Goal: Task Accomplishment & Management: Manage account settings

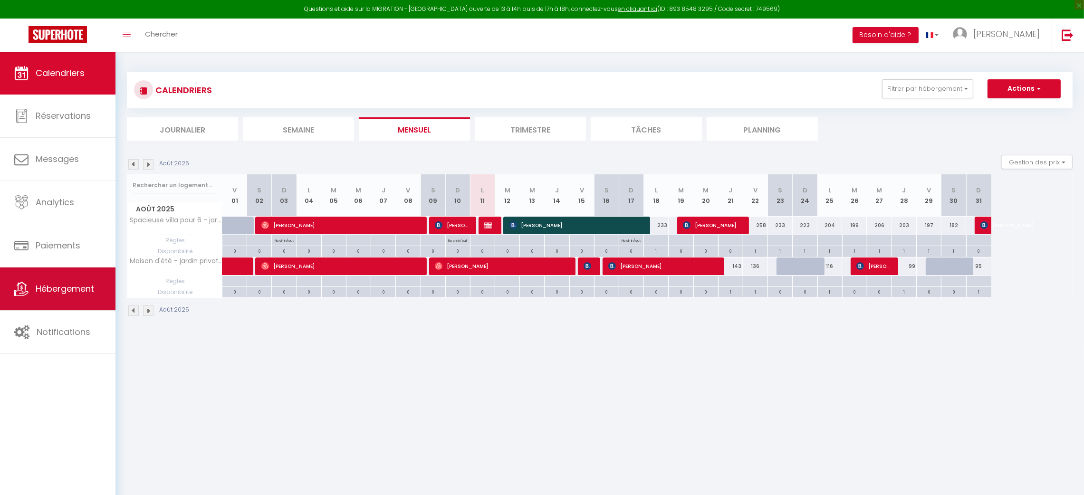
click at [64, 284] on span "Hébergement" at bounding box center [65, 289] width 58 height 12
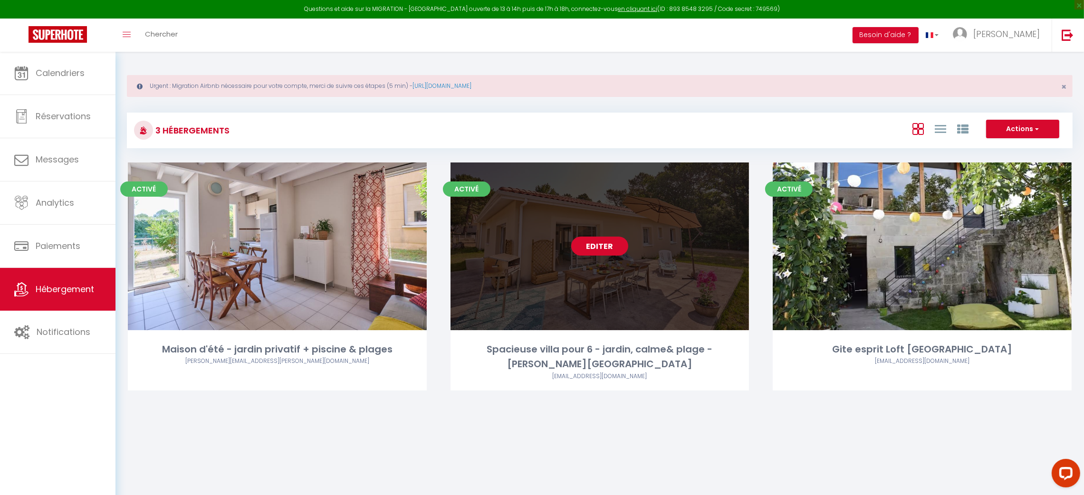
click at [600, 244] on link "Editer" at bounding box center [599, 246] width 57 height 19
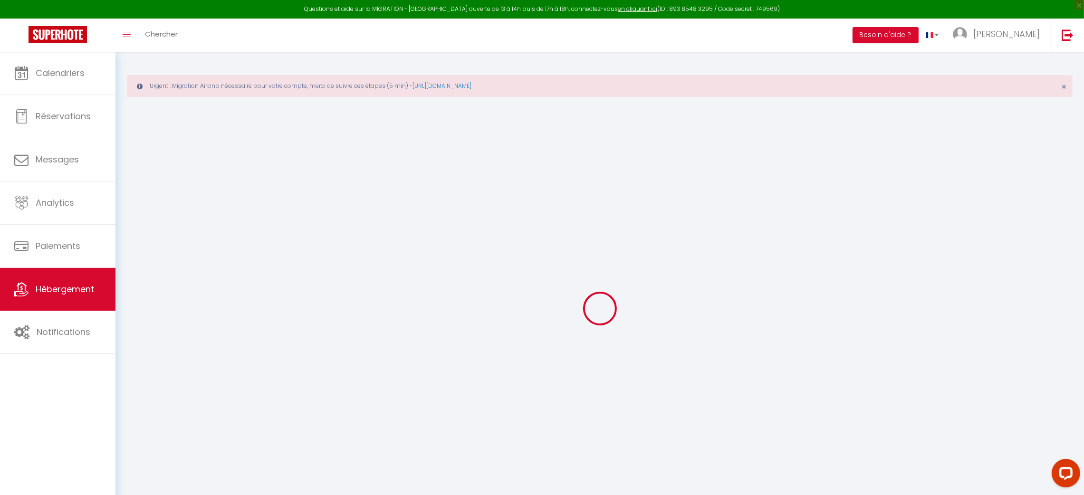
select select "+ 22 %"
select select "+ 33 %"
select select "+ 9 %"
checkbox input "false"
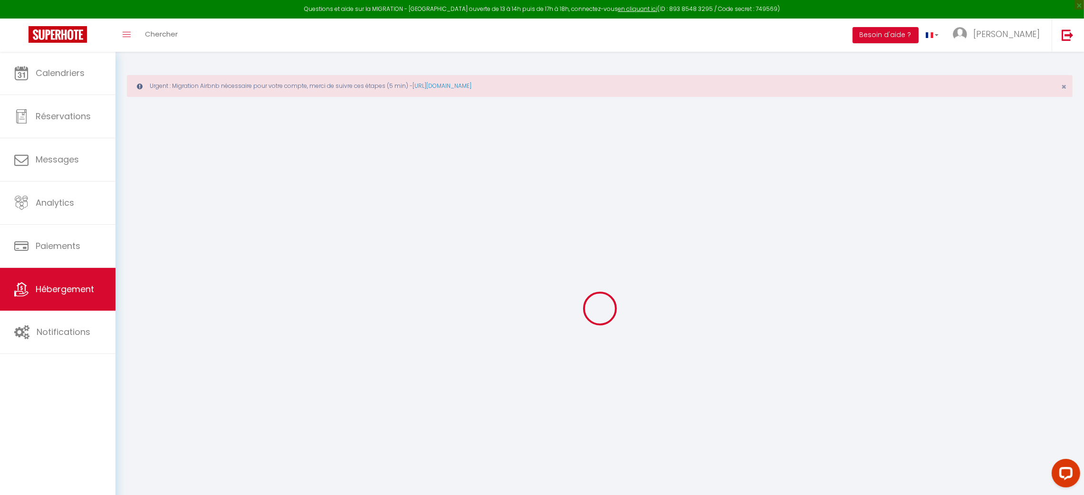
checkbox input "false"
select select "7803-1381028960550834650"
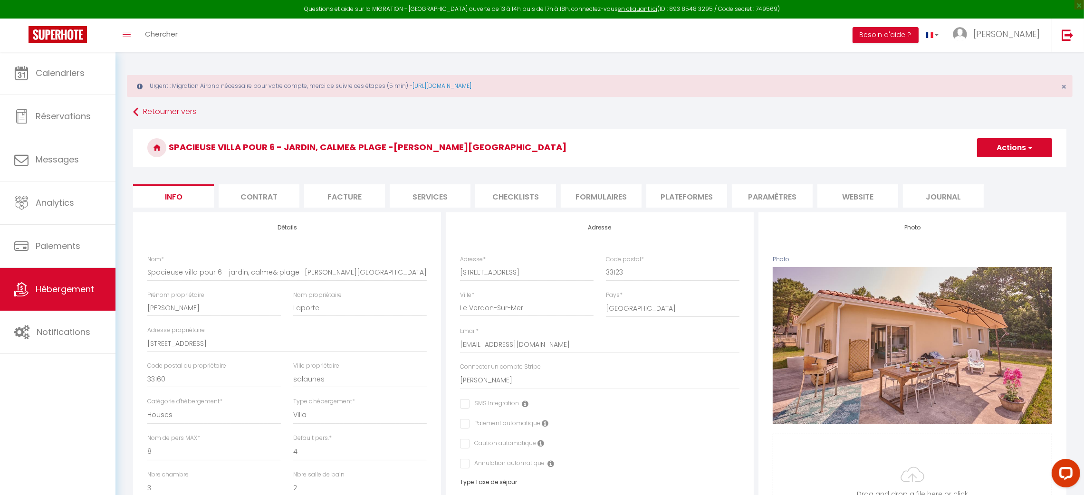
click at [683, 194] on li "Plateformes" at bounding box center [686, 195] width 81 height 23
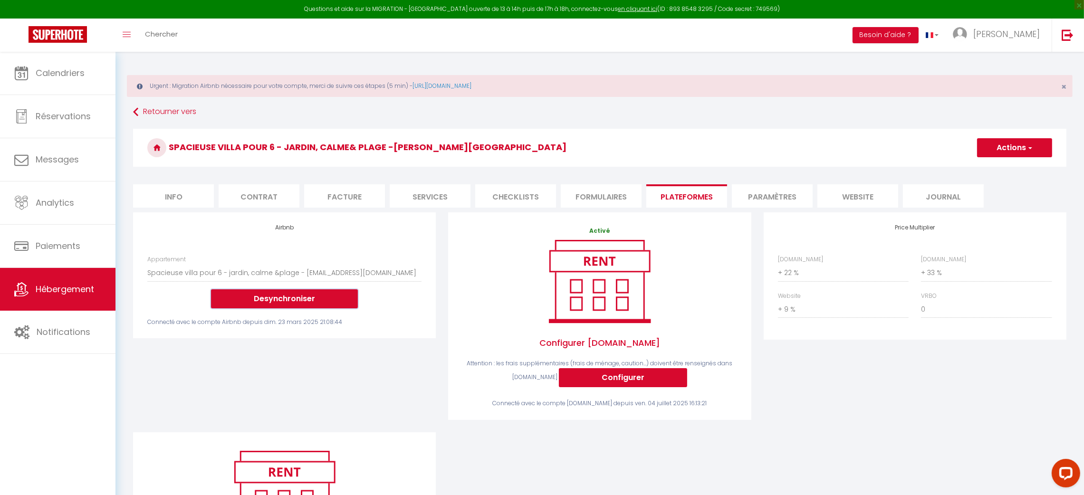
click at [298, 296] on button "Desynchroniser" at bounding box center [284, 298] width 147 height 19
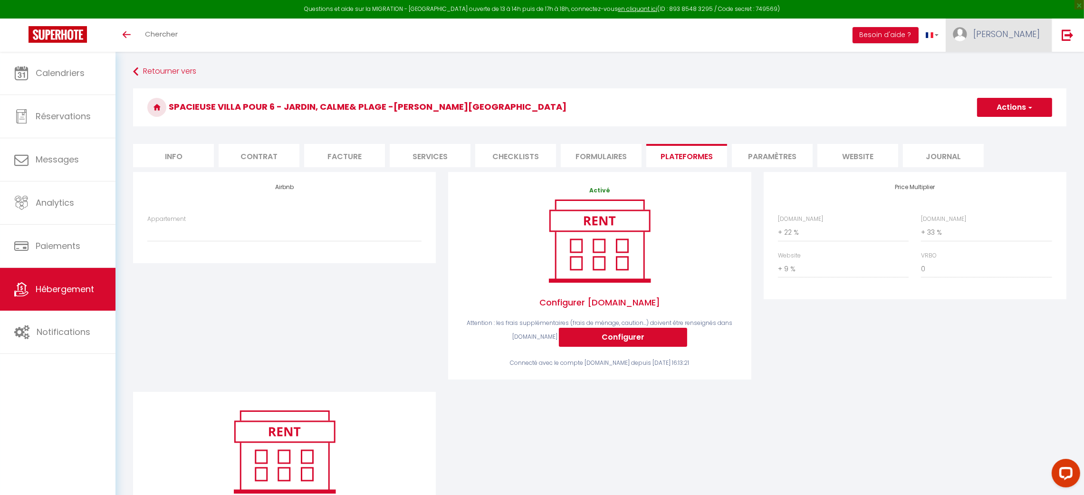
click at [1026, 42] on link "[PERSON_NAME]" at bounding box center [999, 35] width 106 height 33
click at [1020, 67] on link "Paramètres" at bounding box center [1013, 66] width 70 height 16
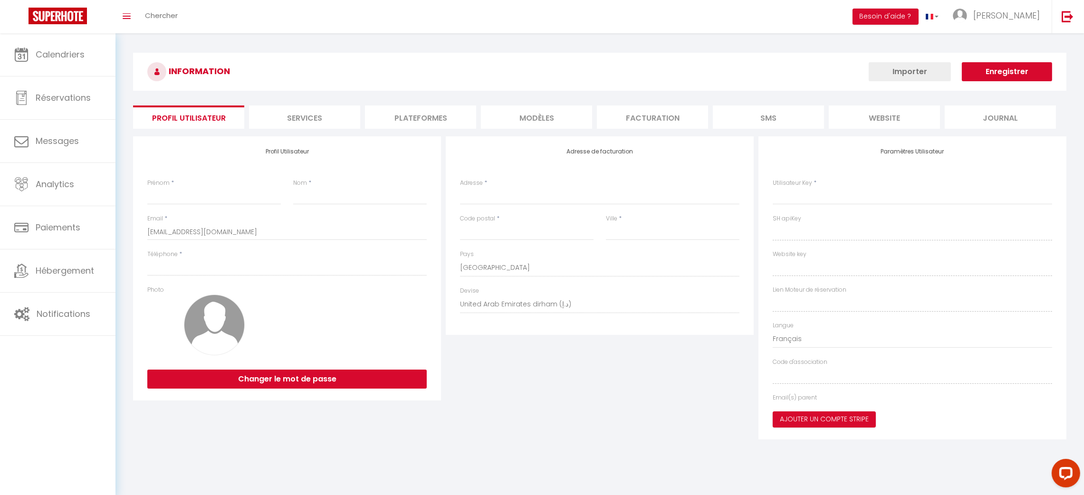
type input "[PERSON_NAME]"
type input "CHENAULT"
type input "0683885743"
type input "44 rue des pins"
type input "33290"
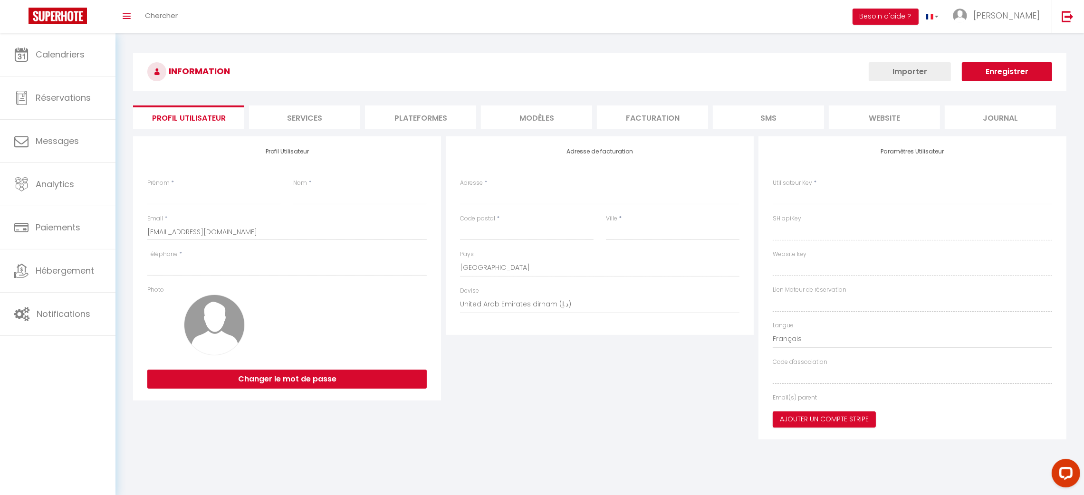
type input "Parempuyre"
select select "28"
type input "OXRdDtHrdhJYXygrF00OkixBD"
type input "Sid6WT4nKDtsSu5lnCh3cZcZT"
select select "fr"
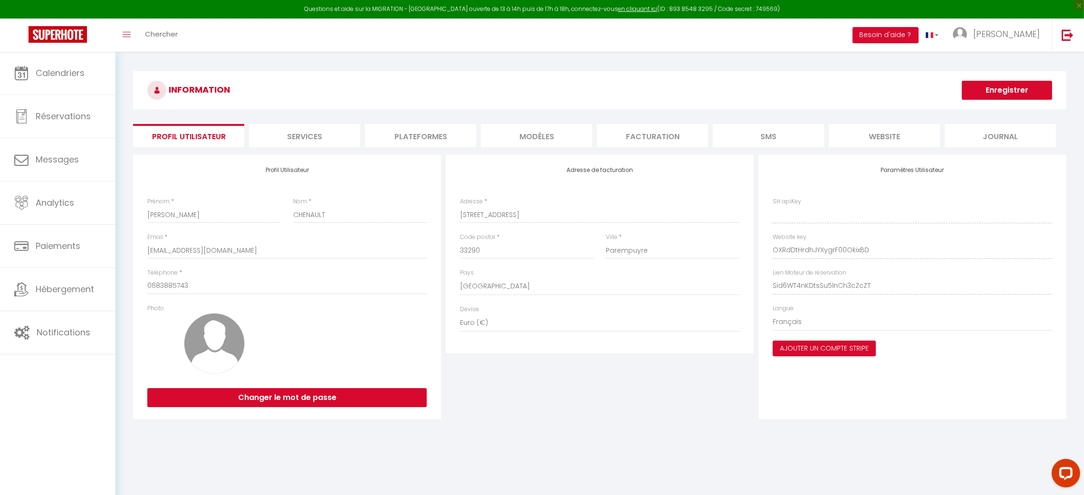
type input "OXRdDtHrdhJYXygrF00OkixBD"
type input "Sid6WT4nKDtsSu5lnCh3cZcZT"
type input "https://app.superhote.com/#/get-available-rentals/Sid6WT4nKDtsSu5lnCh3cZcZT"
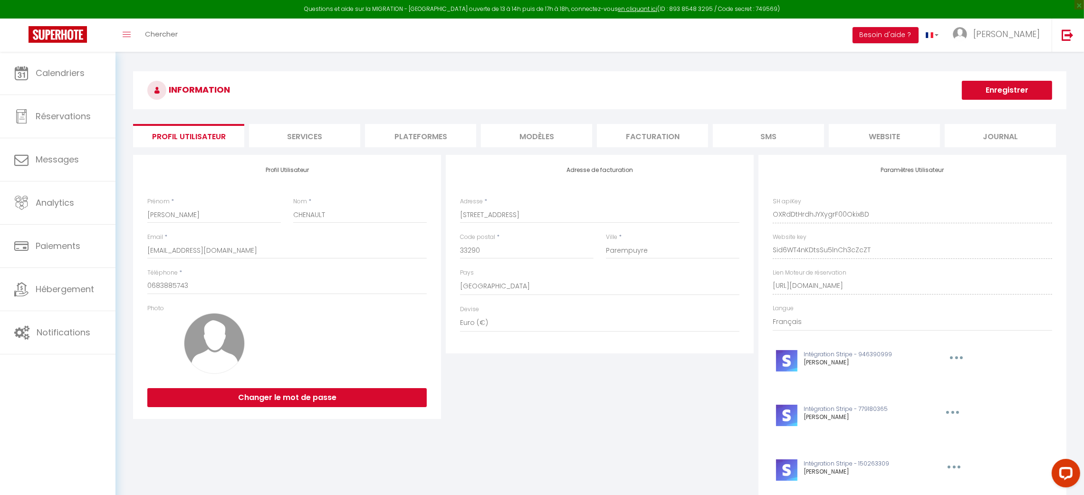
click at [414, 145] on li "Plateformes" at bounding box center [420, 135] width 111 height 23
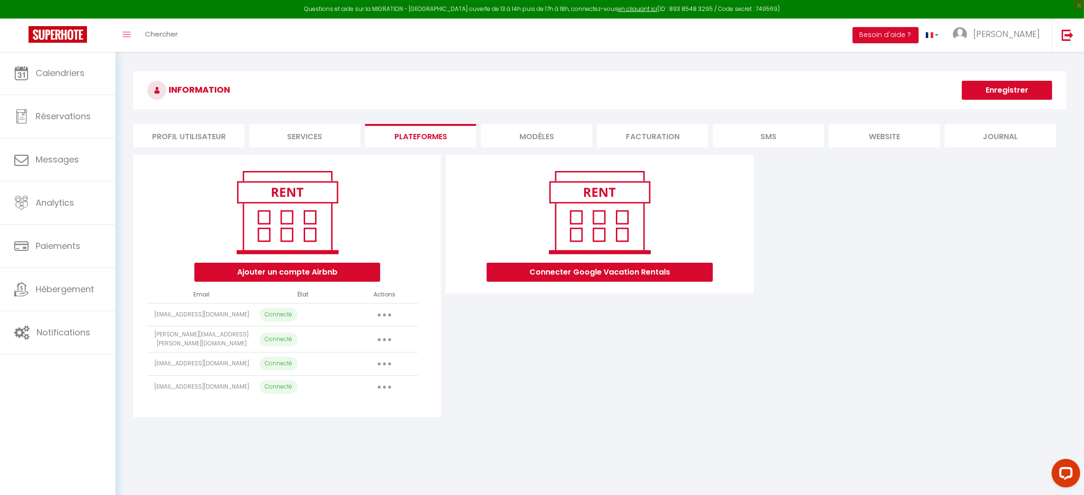
click at [390, 362] on button "button" at bounding box center [384, 363] width 27 height 15
click at [381, 378] on link "Importer les appartements" at bounding box center [342, 386] width 105 height 16
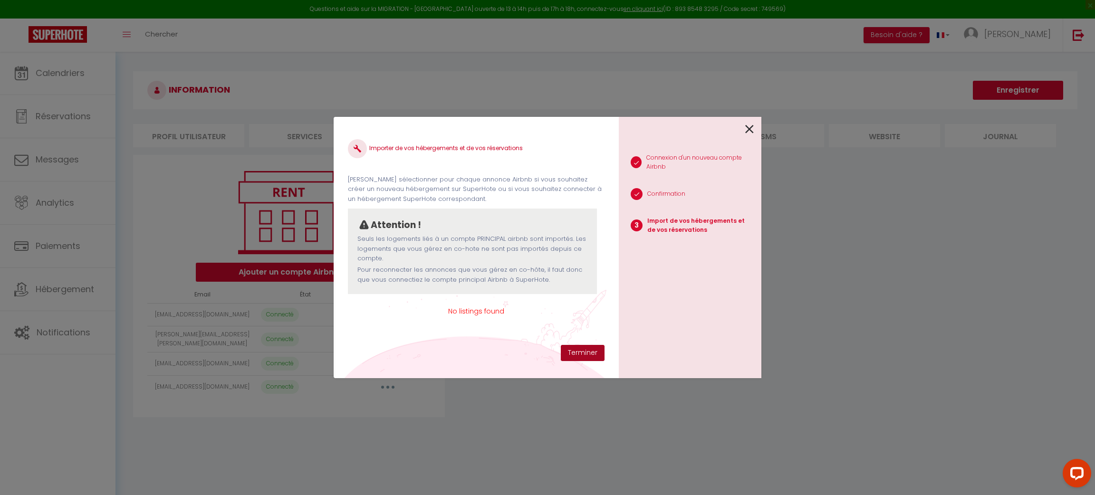
click at [586, 347] on button "Terminer" at bounding box center [583, 353] width 44 height 16
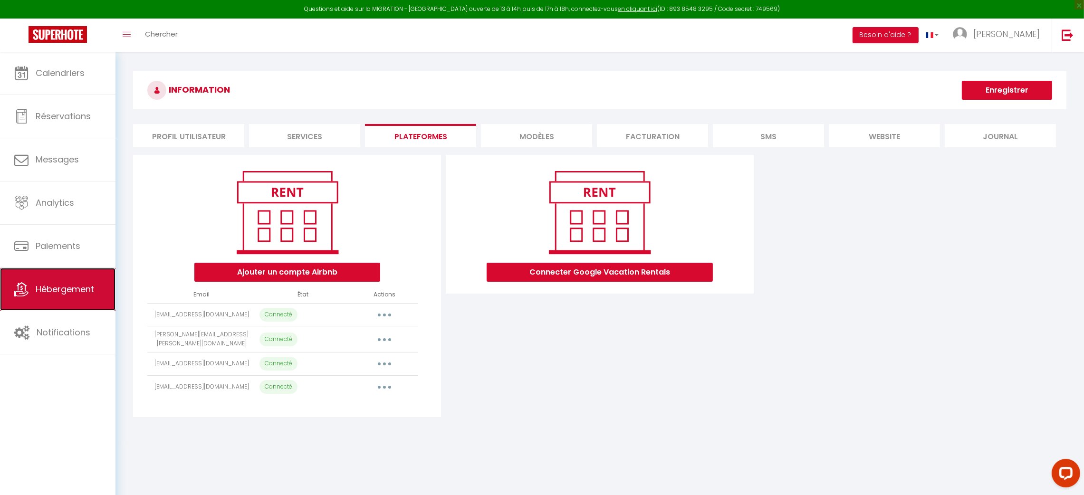
click at [60, 285] on span "Hébergement" at bounding box center [65, 289] width 58 height 12
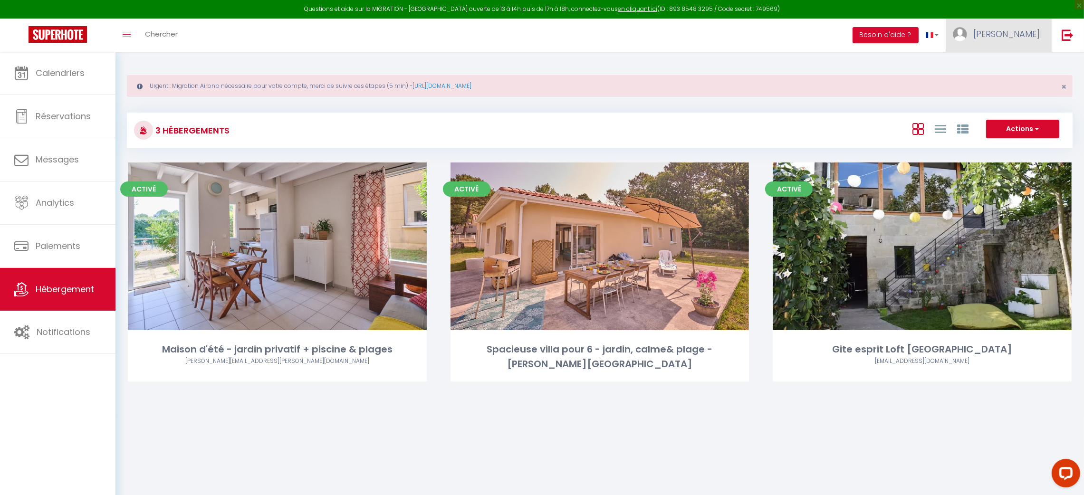
click at [1020, 43] on link "[PERSON_NAME]" at bounding box center [999, 35] width 106 height 33
click at [1014, 58] on link "Paramètres" at bounding box center [1013, 66] width 70 height 16
select select "fr"
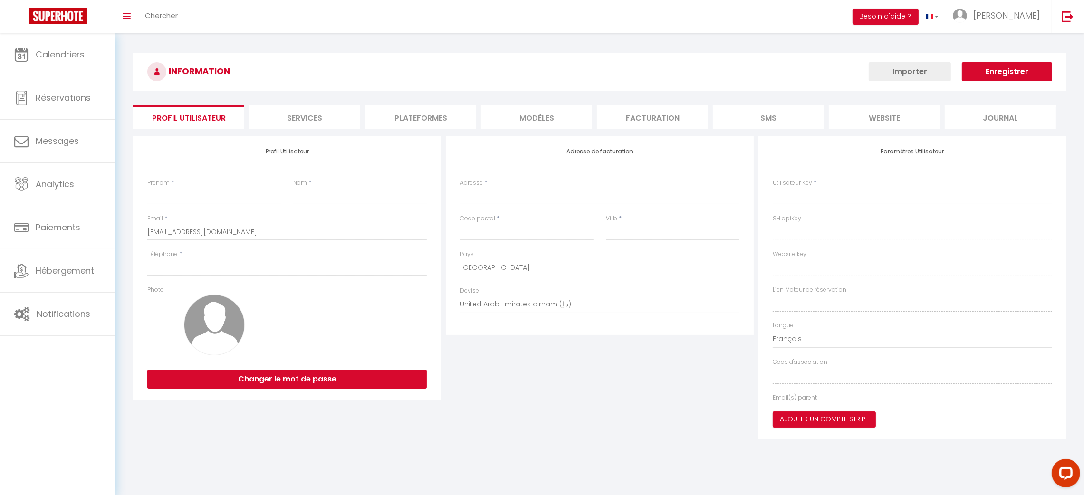
type input "[PERSON_NAME]"
type input "CHENAULT"
type input "0683885743"
type input "44 rue des pins"
type input "33290"
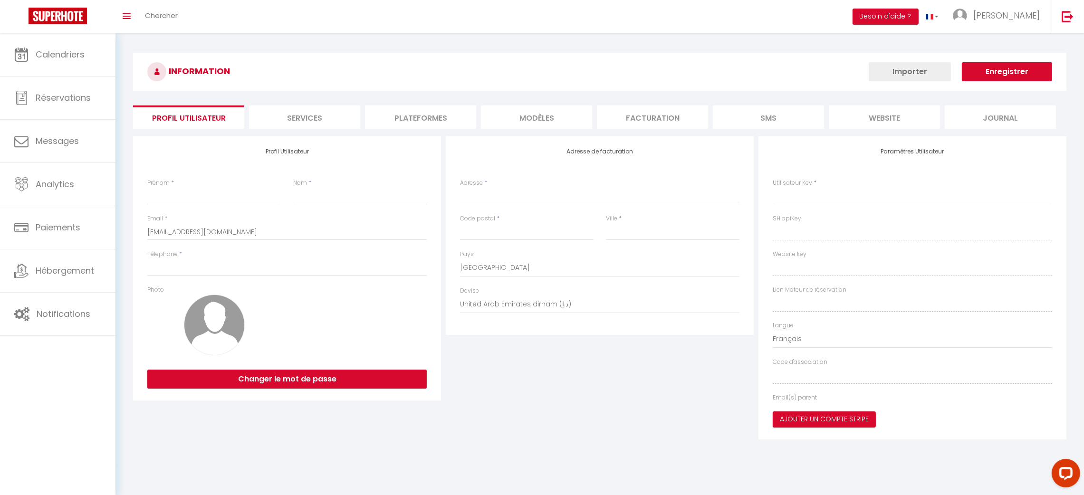
type input "Parempuyre"
select select "28"
type input "OXRdDtHrdhJYXygrF00OkixBD"
type input "Sid6WT4nKDtsSu5lnCh3cZcZT"
type input "https://app.superhote.com/#/get-available-rentals/Sid6WT4nKDtsSu5lnCh3cZcZT"
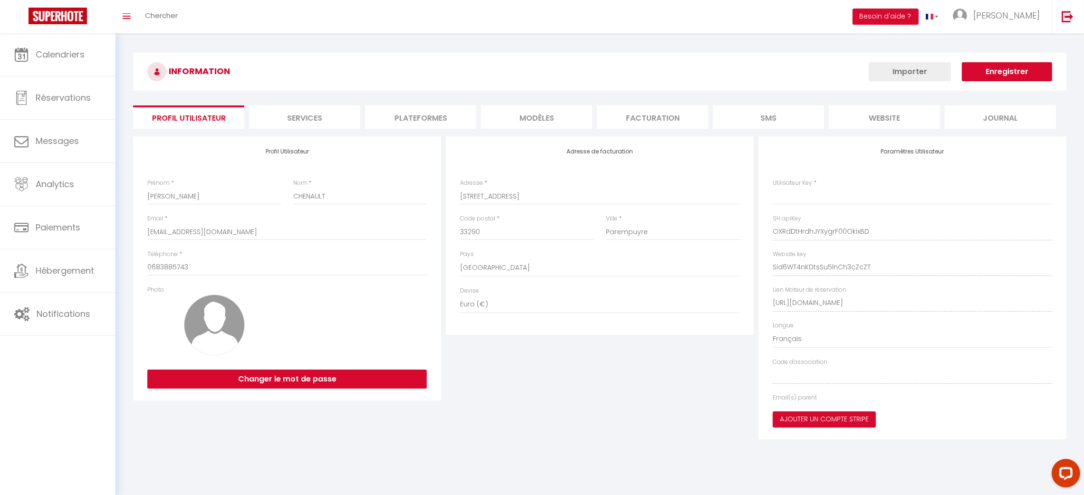
type input "OXRdDtHrdhJYXygrF00OkixBD"
type input "Sid6WT4nKDtsSu5lnCh3cZcZT"
type input "https://app.superhote.com/#/get-available-rentals/Sid6WT4nKDtsSu5lnCh3cZcZT"
select select "fr"
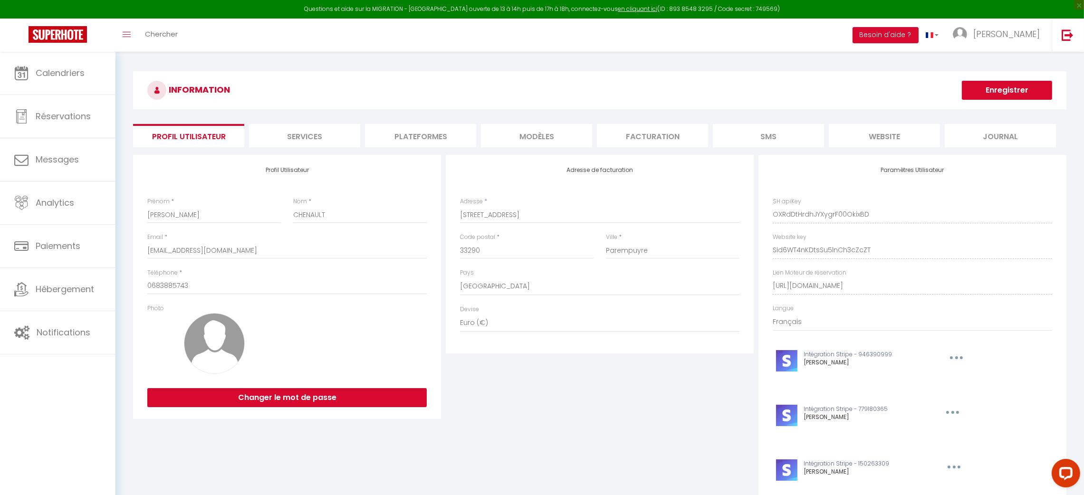
click at [418, 136] on li "Plateformes" at bounding box center [420, 135] width 111 height 23
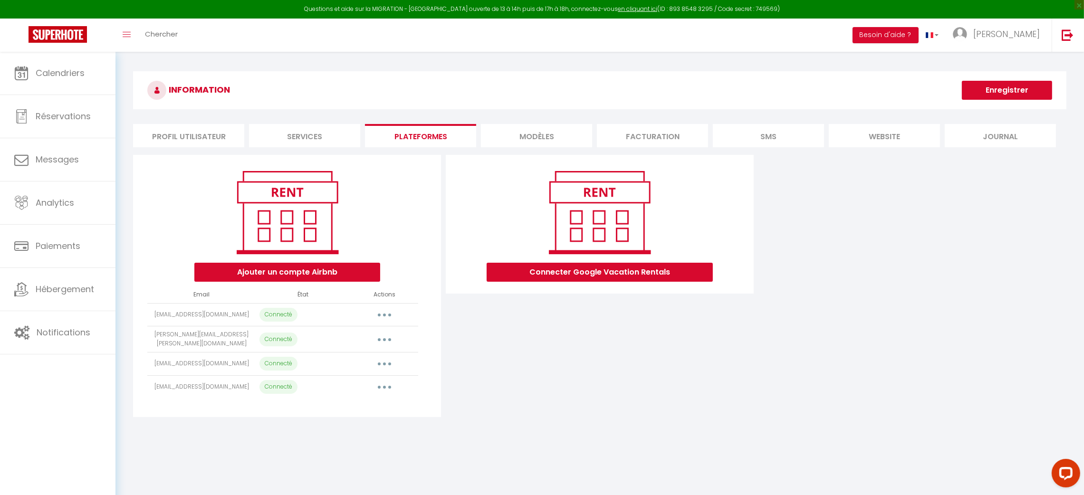
click at [384, 359] on button "button" at bounding box center [384, 363] width 27 height 15
click at [385, 315] on icon "button" at bounding box center [384, 315] width 3 height 3
click at [378, 333] on link "Importer les appartements" at bounding box center [342, 336] width 105 height 16
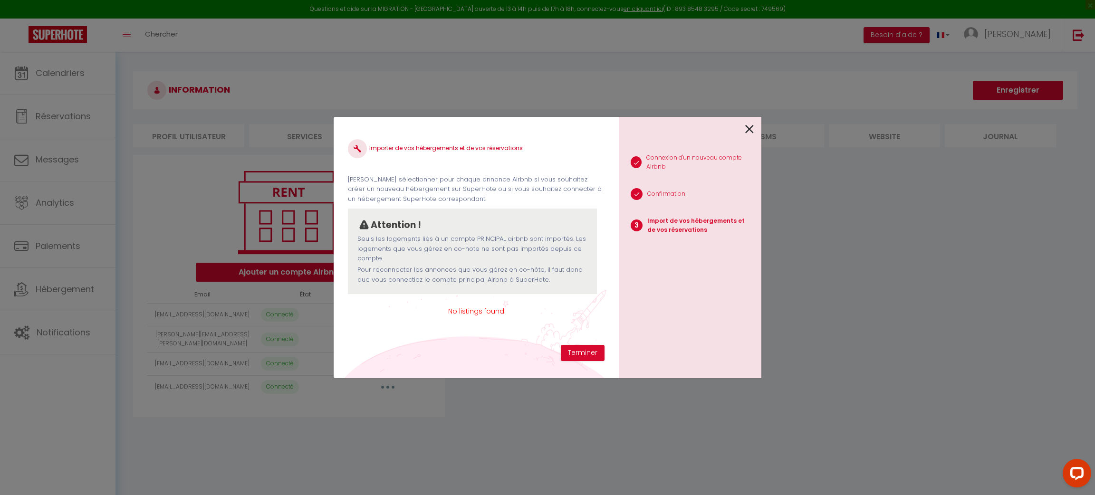
click at [753, 130] on icon at bounding box center [749, 129] width 9 height 14
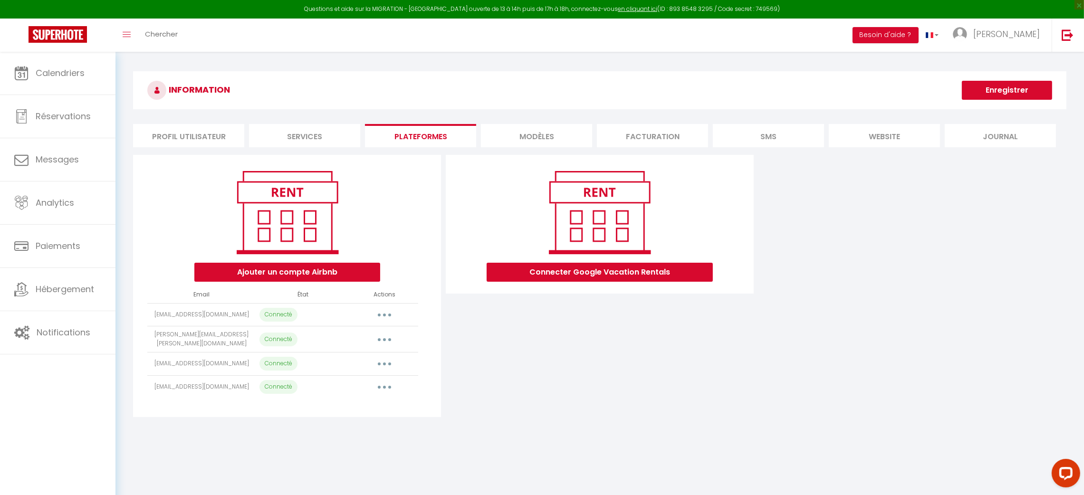
click at [383, 363] on icon "button" at bounding box center [384, 364] width 3 height 3
click at [383, 378] on link "Importer les appartements" at bounding box center [342, 386] width 105 height 16
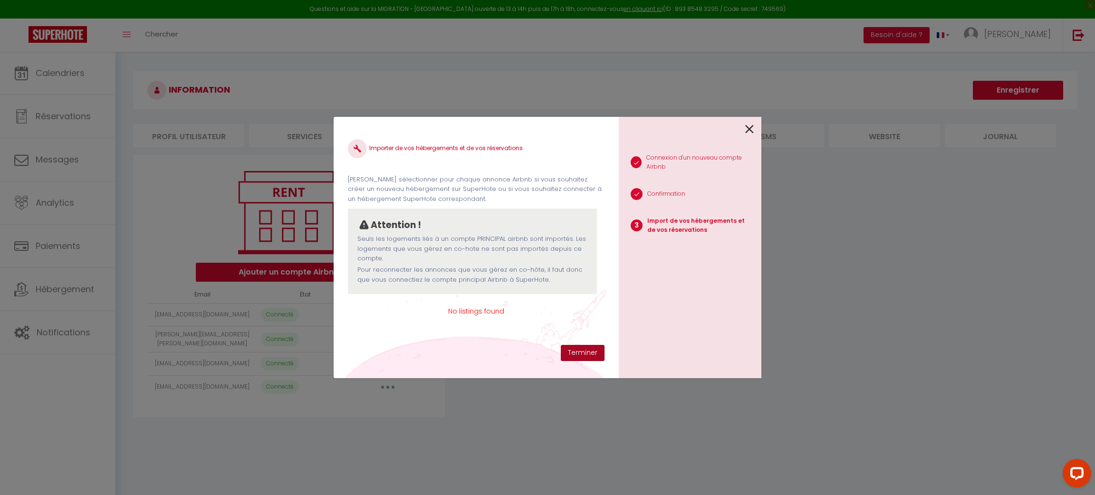
click at [577, 353] on button "Terminer" at bounding box center [583, 353] width 44 height 16
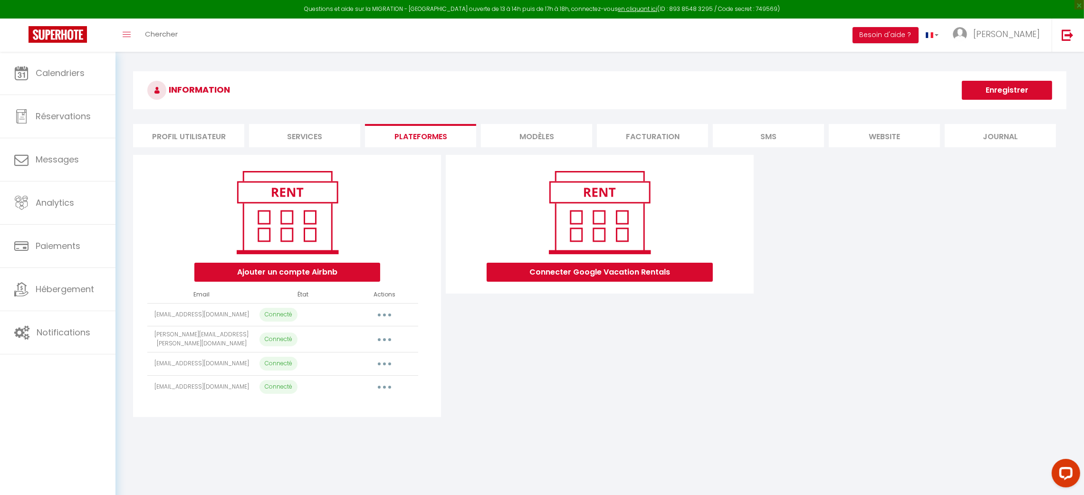
click at [385, 363] on icon "button" at bounding box center [384, 364] width 3 height 3
click at [373, 415] on link "Reconnecter le compte" at bounding box center [342, 420] width 105 height 16
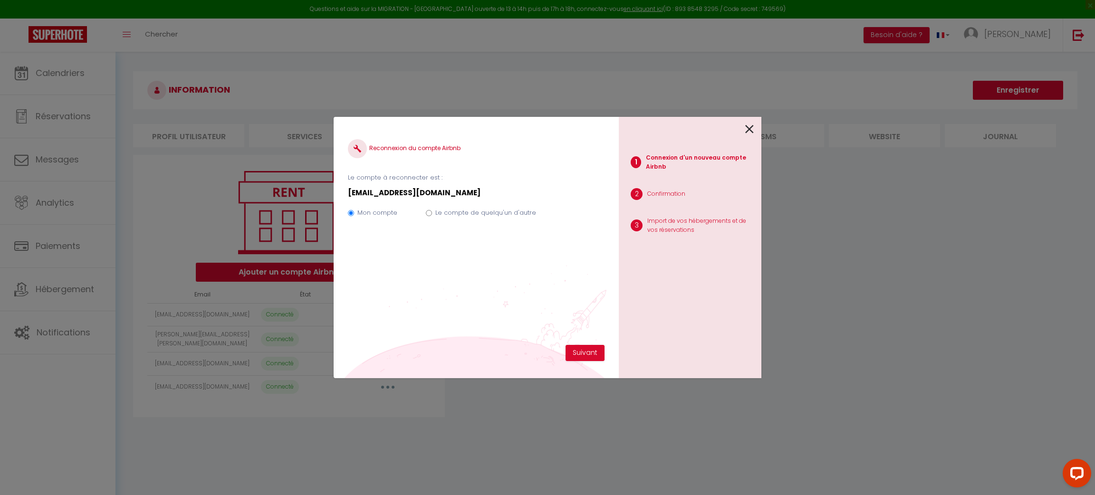
click at [427, 216] on input "Le compte de quelqu'un d'autre" at bounding box center [429, 213] width 6 height 6
radio input "true"
radio input "false"
click at [589, 358] on button "Suivant" at bounding box center [585, 353] width 39 height 16
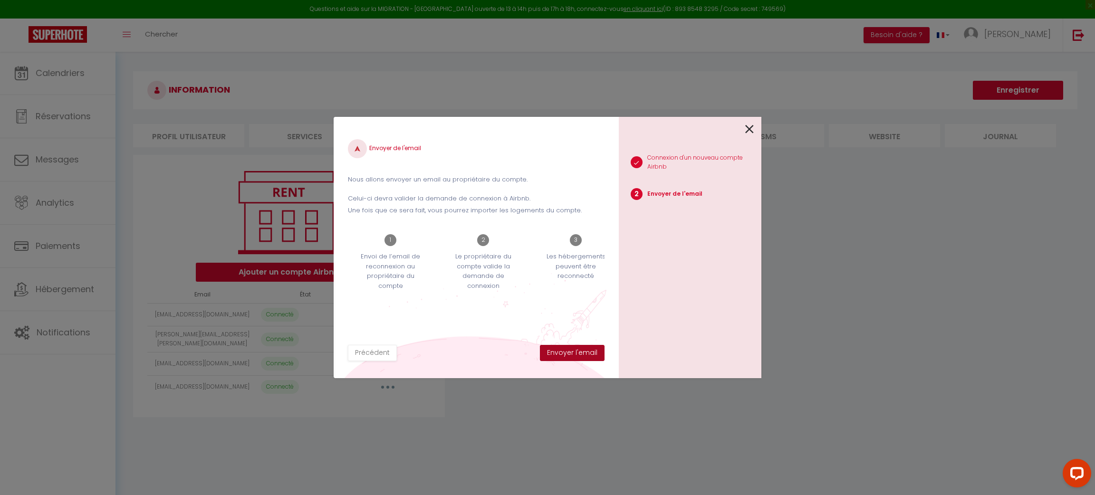
click at [589, 356] on button "Envoyer l'email" at bounding box center [572, 353] width 65 height 16
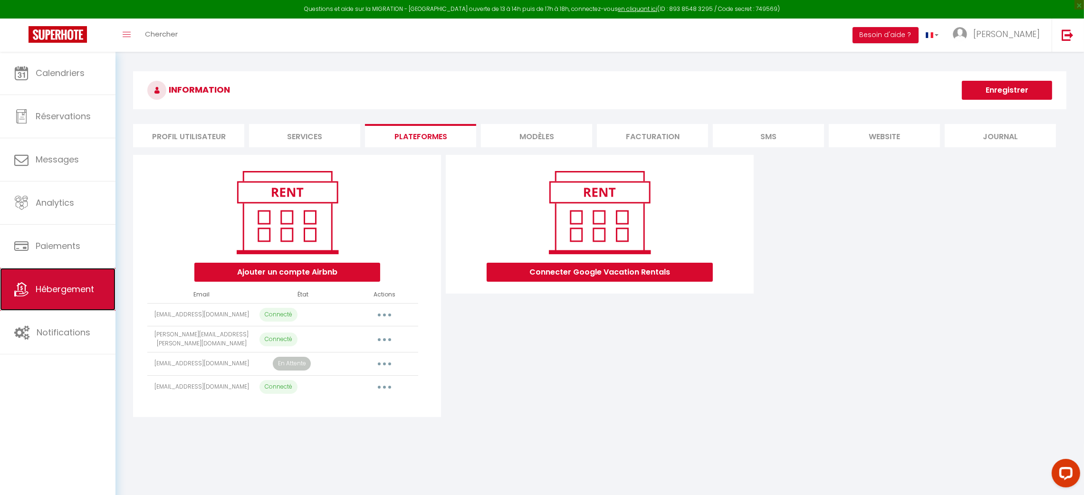
click at [58, 310] on link "Hébergement" at bounding box center [57, 289] width 115 height 43
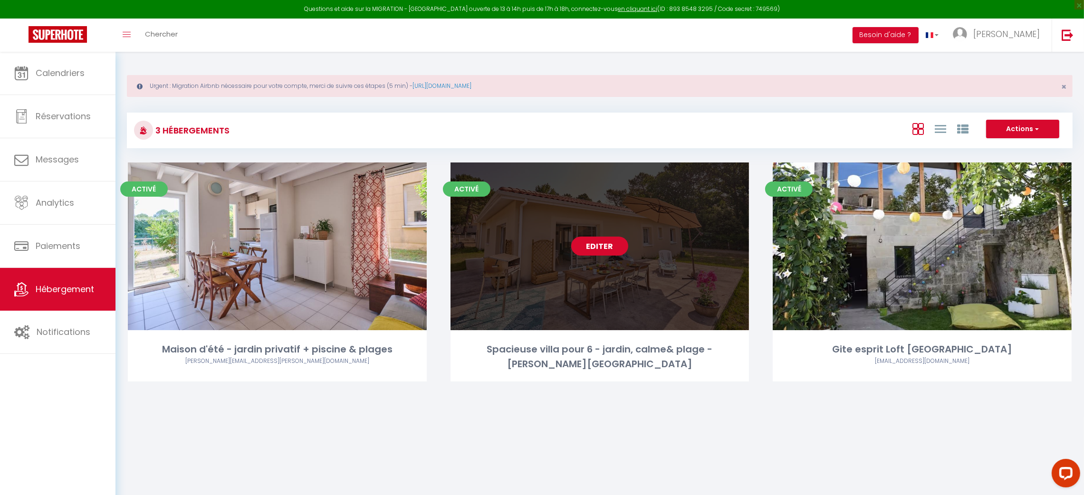
click at [603, 244] on link "Editer" at bounding box center [599, 246] width 57 height 19
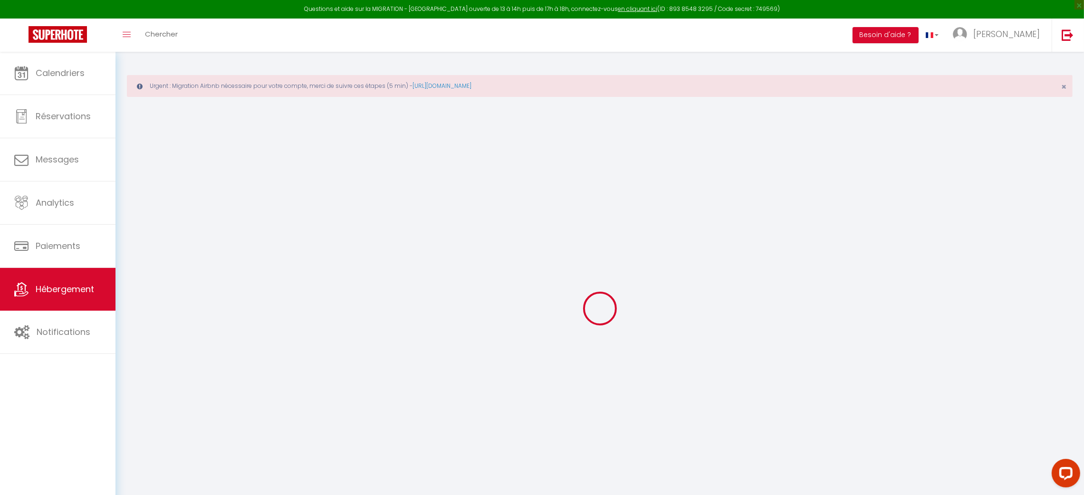
type input "Spacieuse villa pour 6 - jardin, calme& plage -[PERSON_NAME][GEOGRAPHIC_DATA]"
type input "[PERSON_NAME]"
type input "Laporte"
type input "[STREET_ADDRESS]"
type input "33160"
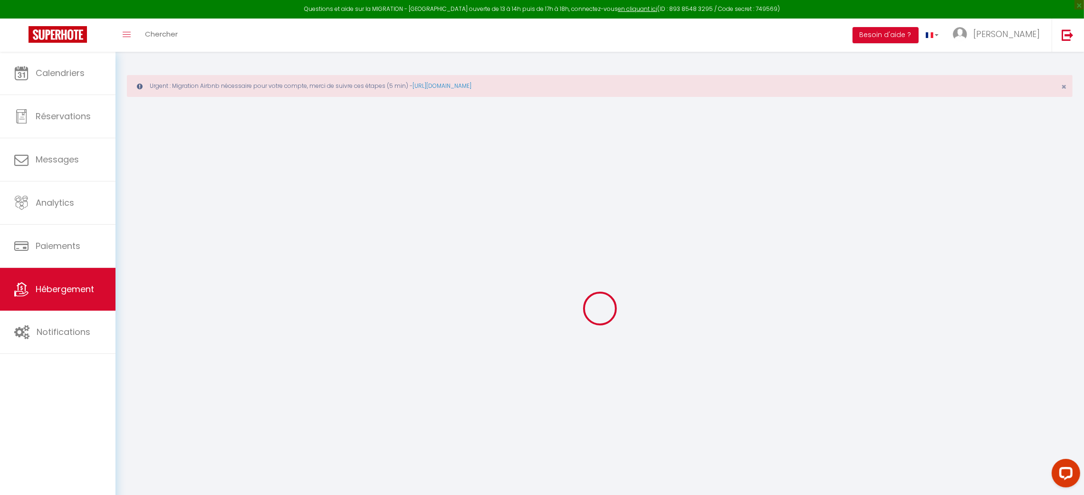
type input "salaunes"
select select "houses"
select select "8"
select select "4"
select select "3"
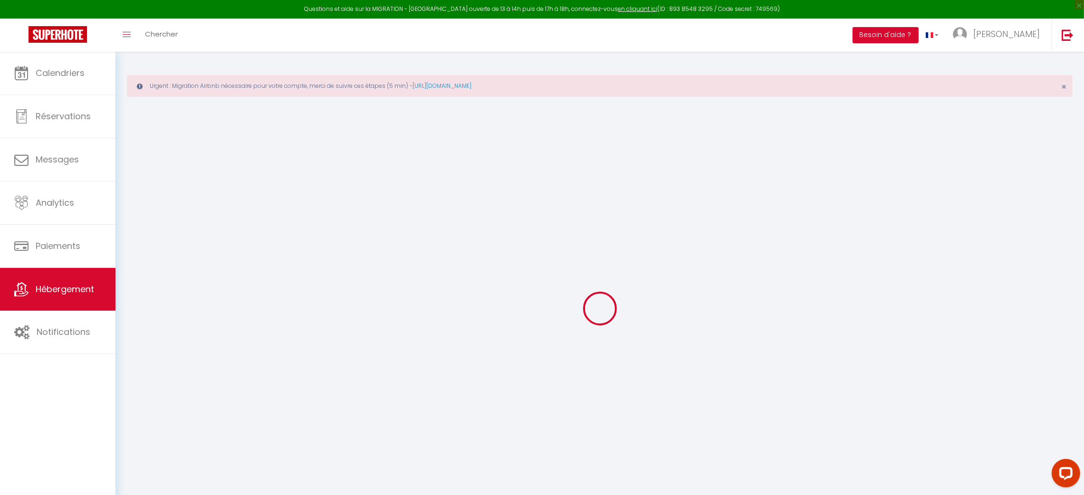
select select "2"
type input "130"
type input "10"
type input "125"
type input "5"
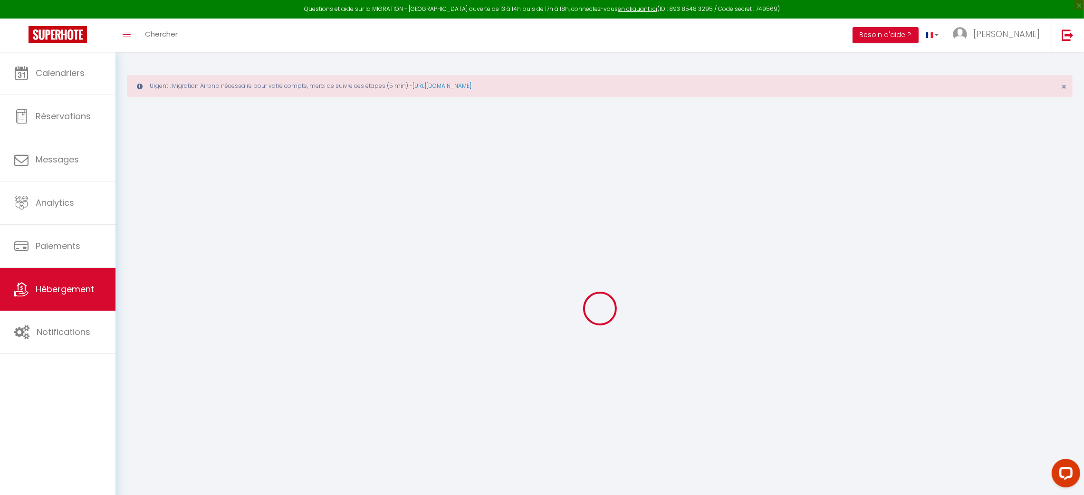
type input "3.64"
type input "500"
select select
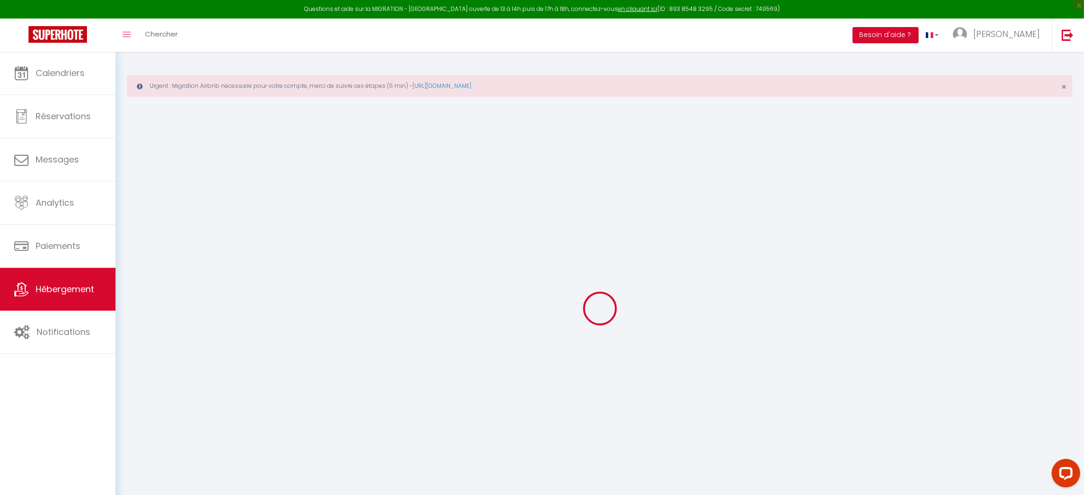
select select
type input "[STREET_ADDRESS]"
type input "33123"
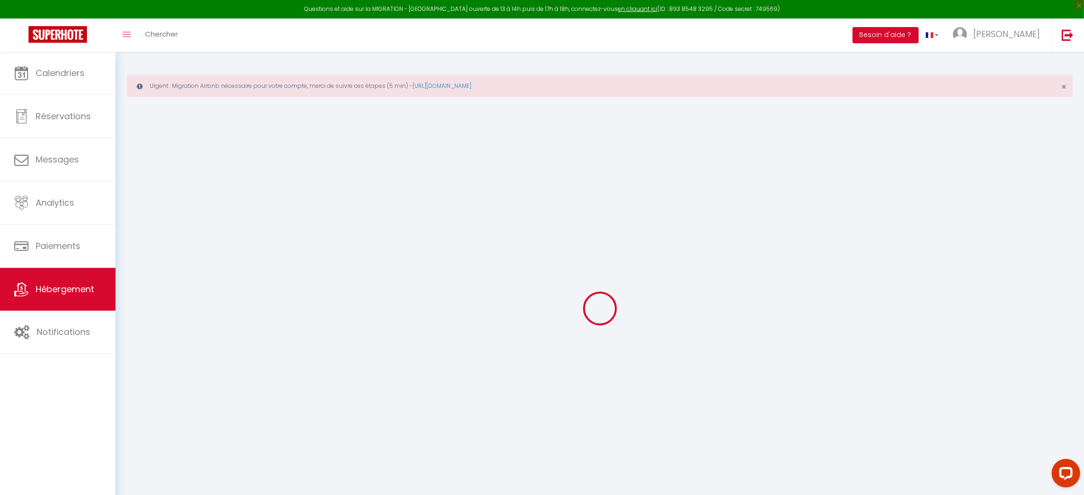
type input "Le Verdon-Sur-Mer"
type input "[EMAIL_ADDRESS][DOMAIN_NAME]"
select select "13447"
checkbox input "false"
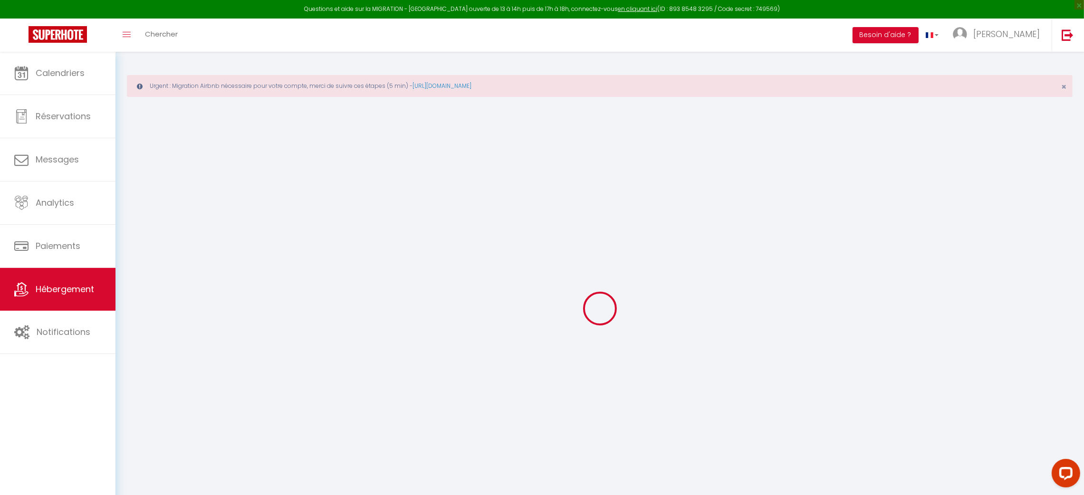
checkbox input "false"
radio input "true"
type input "24"
type input "125"
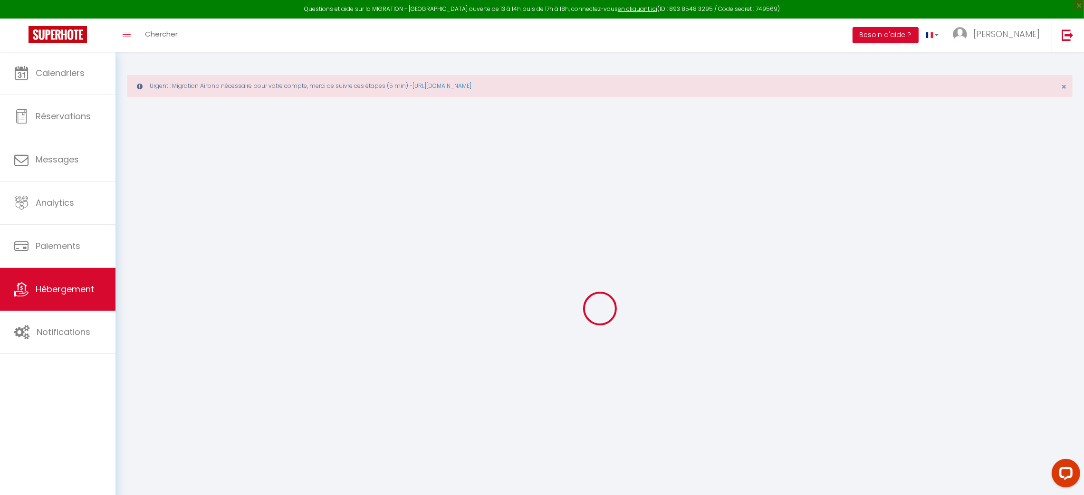
type input "0"
select select "villa"
select select "42415"
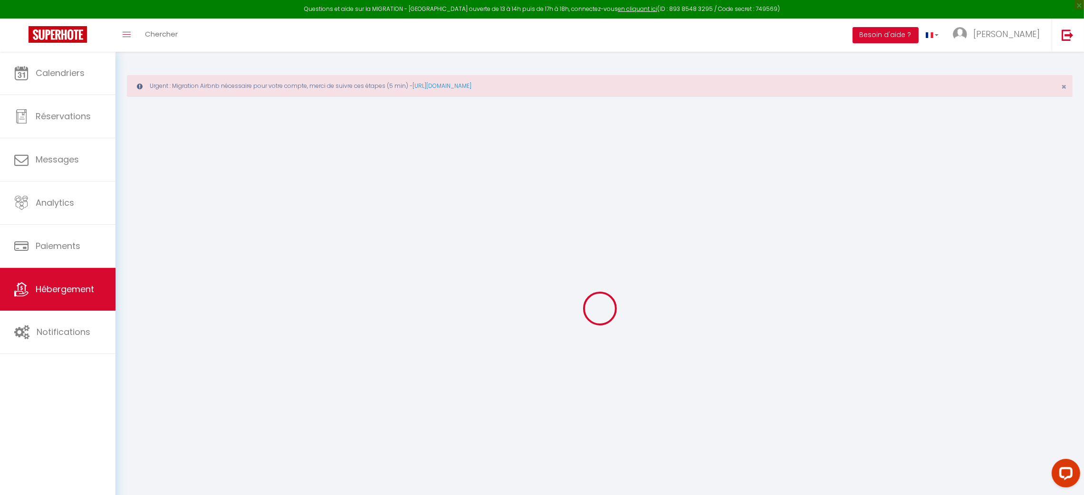
select select
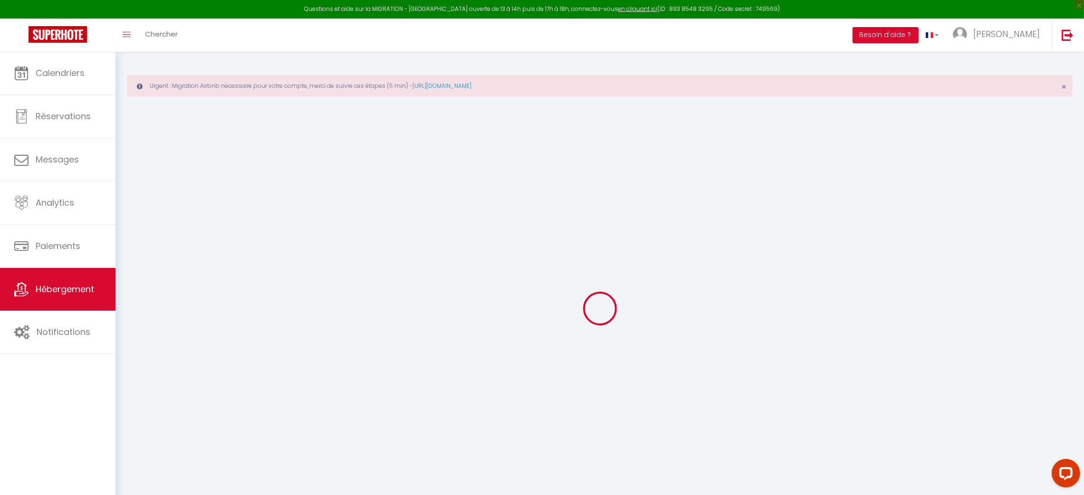
select select
checkbox input "false"
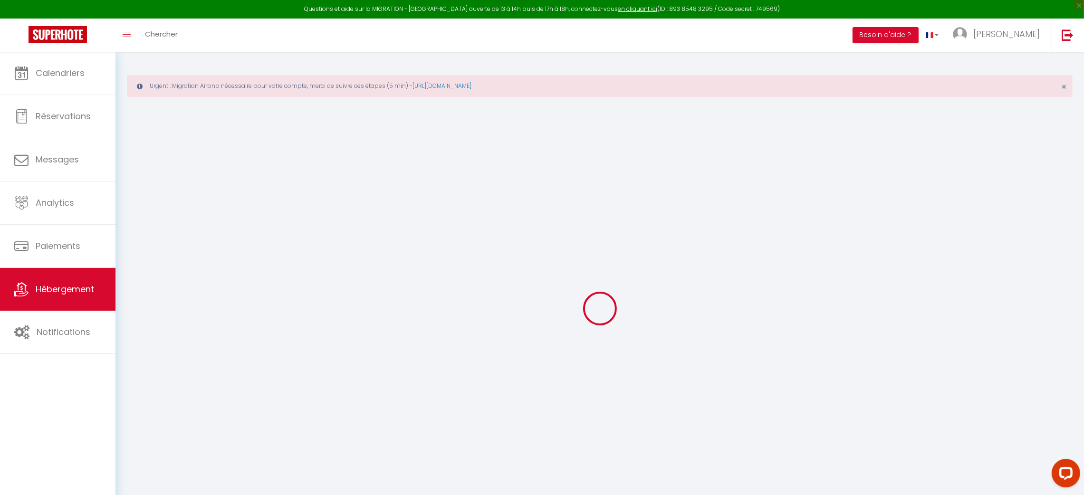
select select
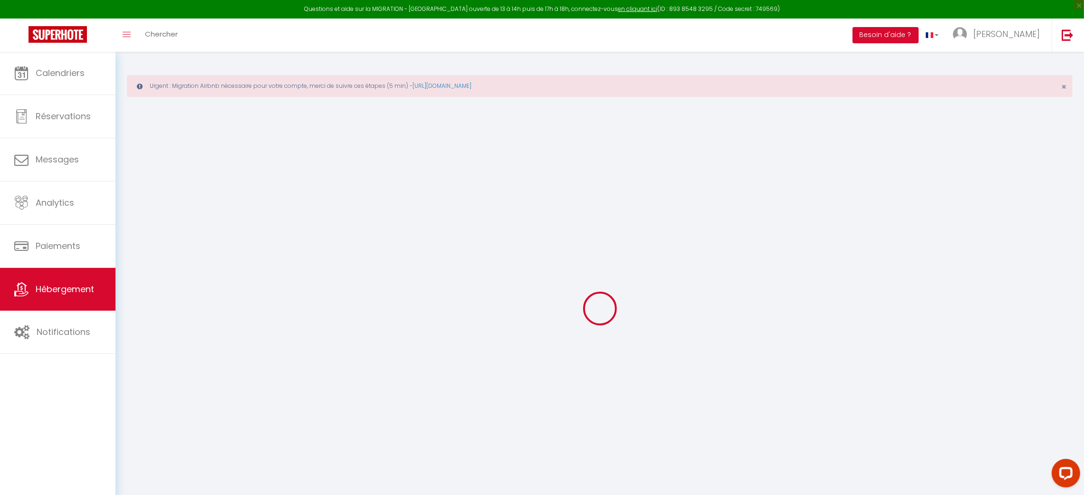
select select
checkbox input "false"
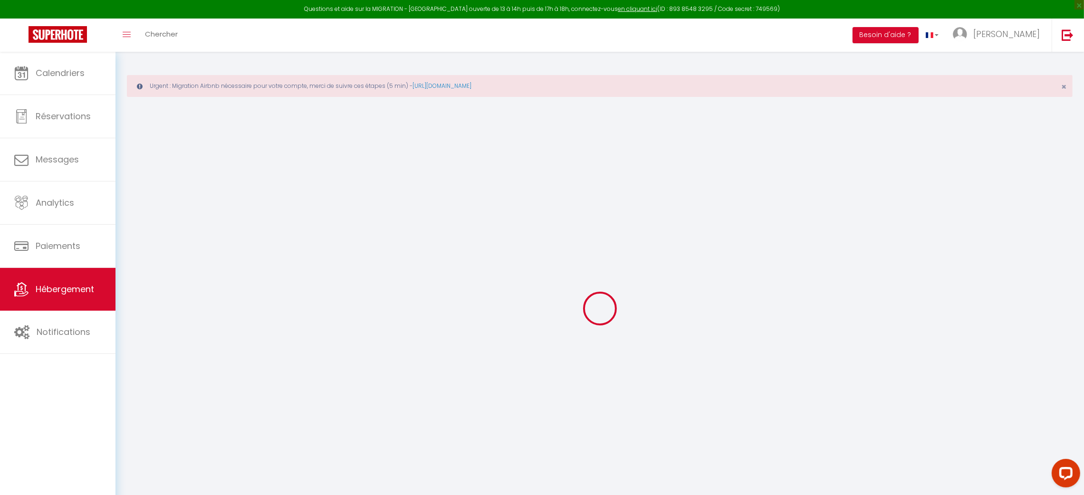
select select
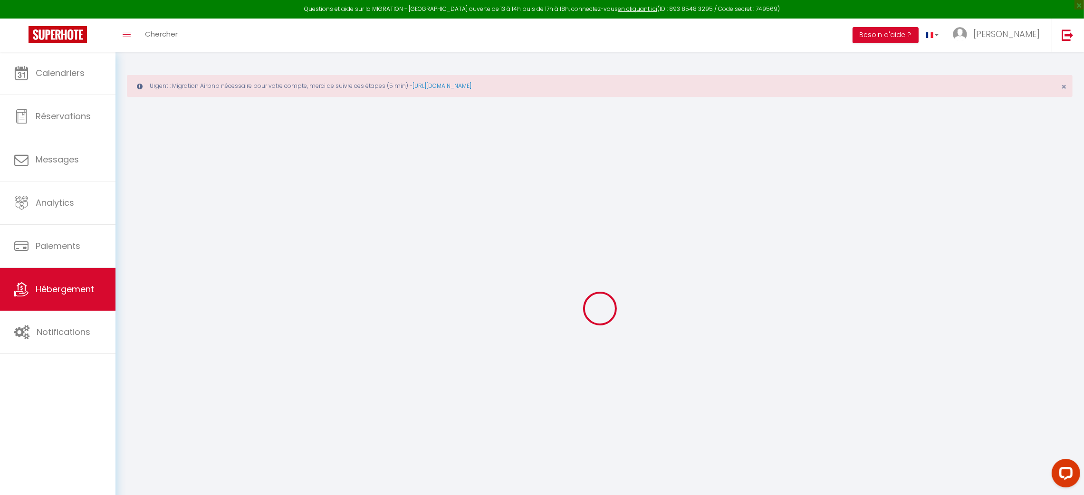
select select
checkbox input "false"
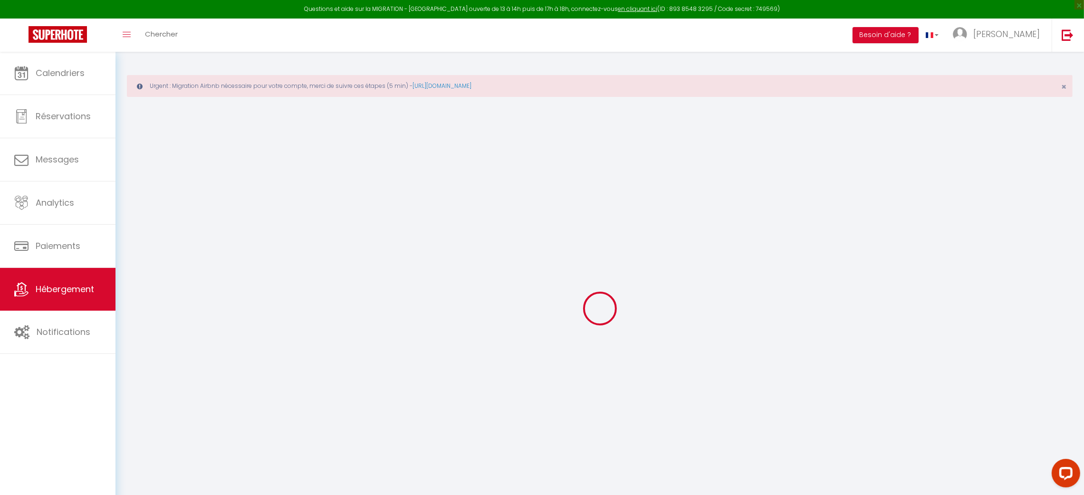
checkbox input "false"
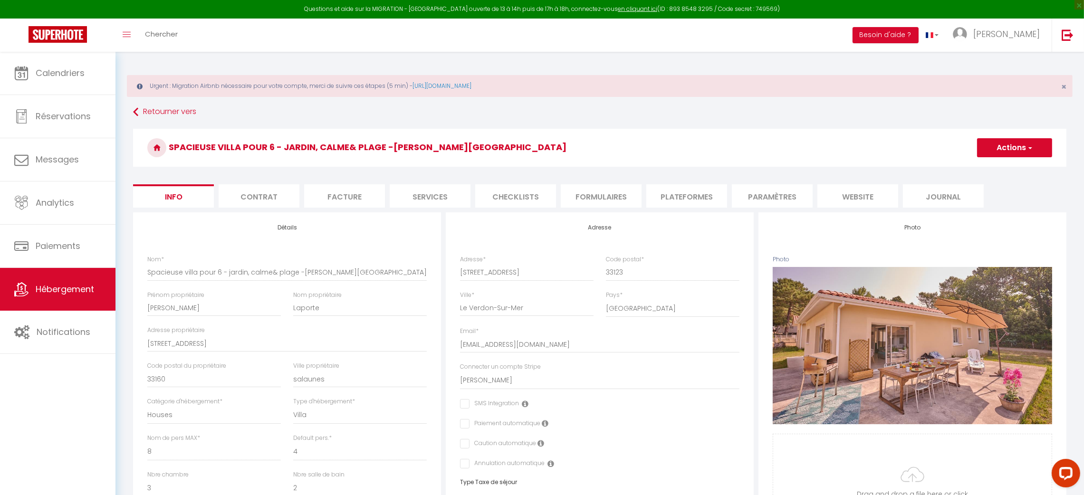
click at [676, 193] on li "Plateformes" at bounding box center [686, 195] width 81 height 23
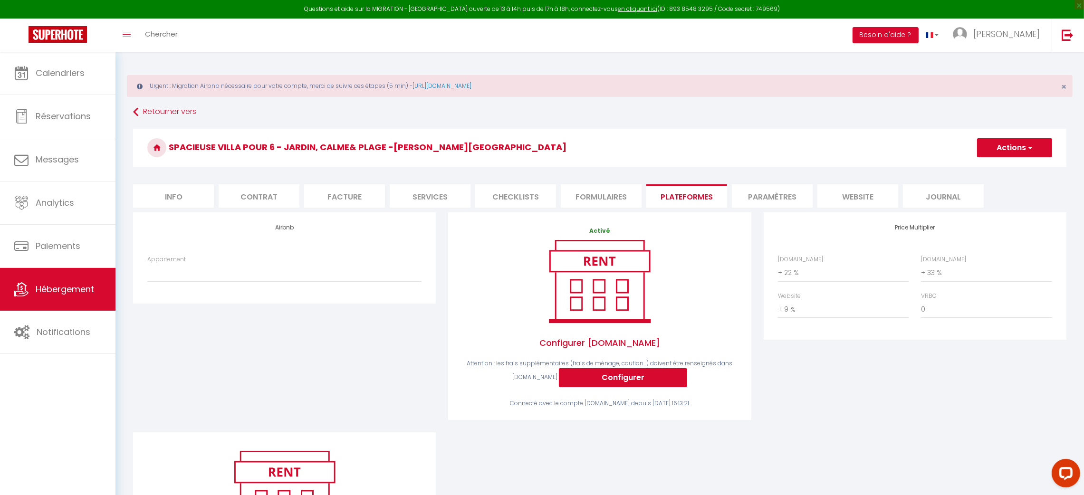
click at [211, 286] on div "Appartement Maison d'été Verdon -jardin+piscine&plage à 10 min - emiliechenault…" at bounding box center [284, 273] width 287 height 37
click at [201, 275] on select "Maison d'été Verdon -jardin+piscine&plage à 10 min - emiliechenault@yahoo.fr Sp…" at bounding box center [284, 273] width 274 height 18
select select "7803-1381028960550834650"
click at [147, 264] on select "Maison d'été Verdon -jardin+piscine&plage à 10 min - emiliechenault@yahoo.fr Sp…" at bounding box center [284, 273] width 274 height 18
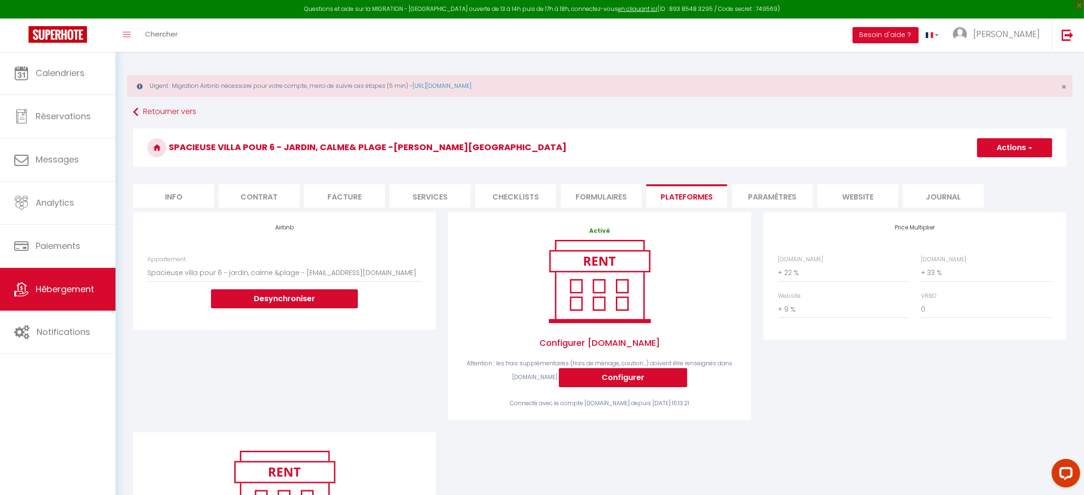
click at [1026, 144] on span "button" at bounding box center [1029, 148] width 6 height 10
click at [997, 171] on link "Enregistrer" at bounding box center [1014, 169] width 75 height 12
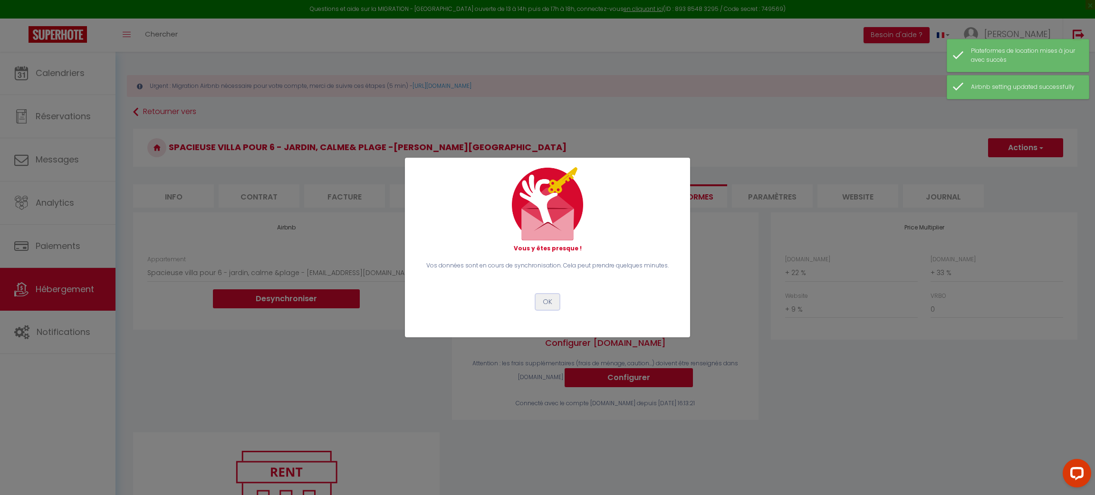
click at [545, 305] on button "OK" at bounding box center [548, 302] width 24 height 16
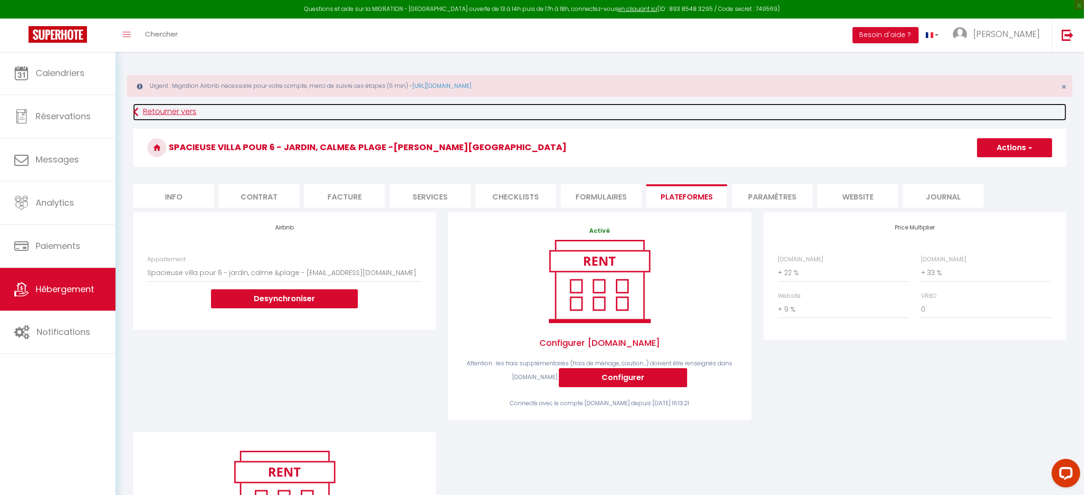
click at [136, 110] on icon at bounding box center [135, 112] width 5 height 17
